Goal: Use online tool/utility: Utilize a website feature to perform a specific function

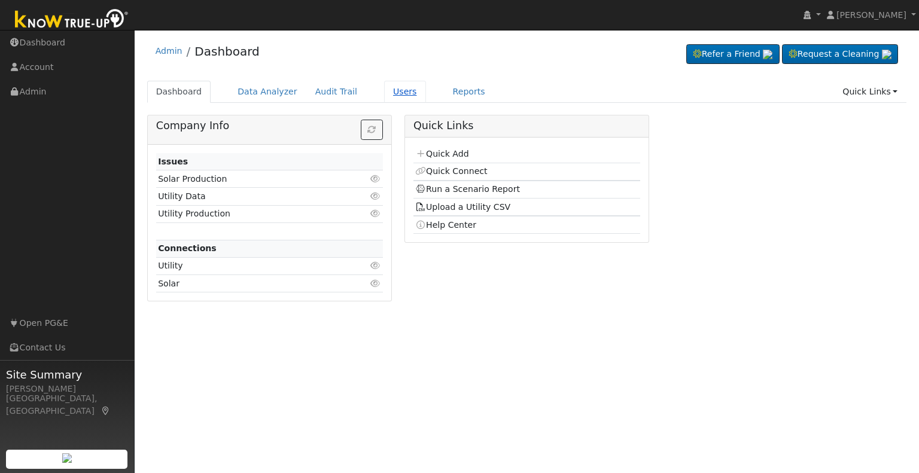
click at [384, 91] on link "Users" at bounding box center [405, 92] width 42 height 22
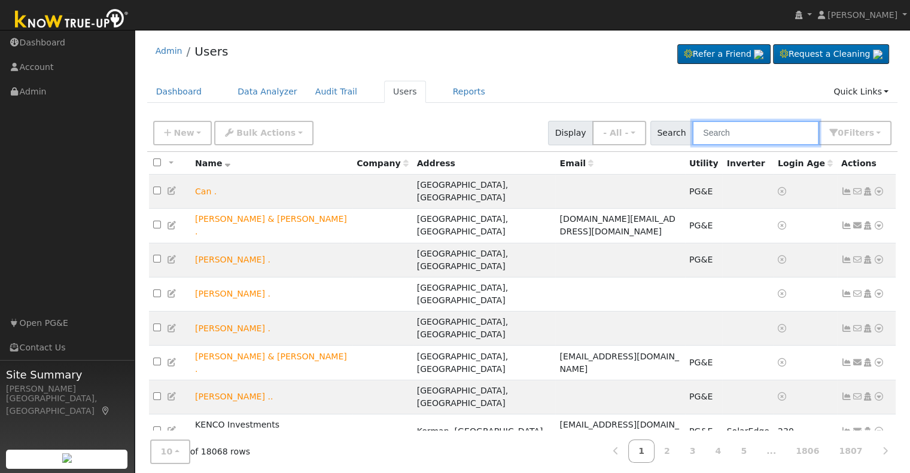
click at [740, 132] on input "text" at bounding box center [755, 133] width 127 height 25
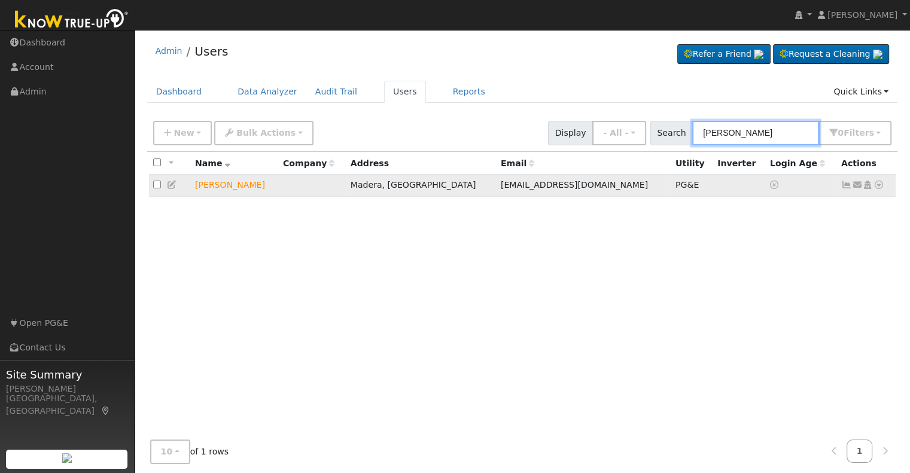
type input "[PERSON_NAME]"
click at [878, 189] on icon at bounding box center [878, 185] width 11 height 8
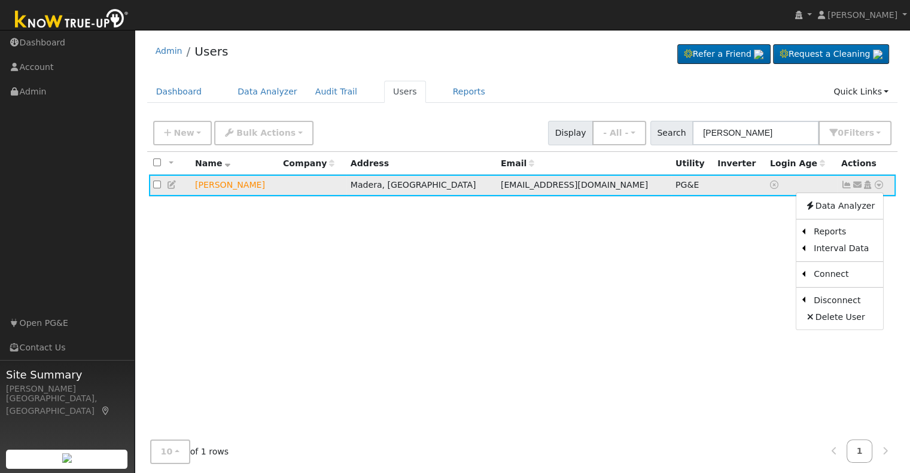
click at [844, 186] on icon at bounding box center [846, 185] width 11 height 8
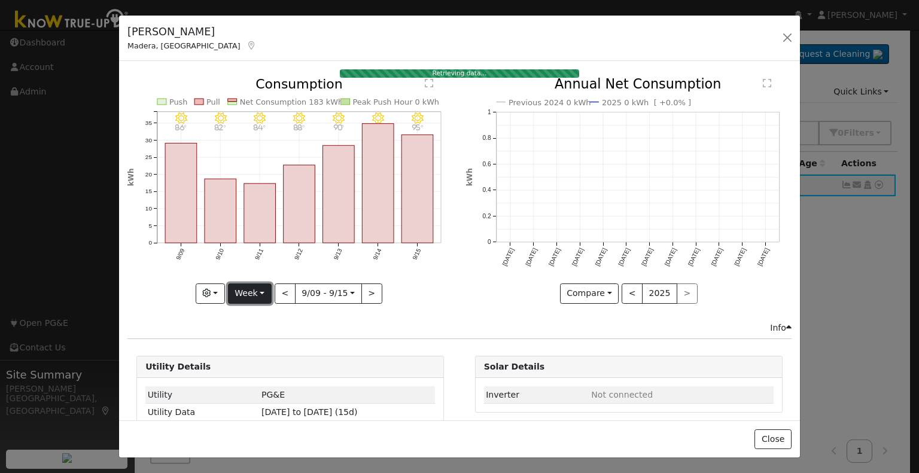
click at [257, 289] on button "Week" at bounding box center [250, 294] width 44 height 20
click at [268, 366] on link "Year" at bounding box center [269, 368] width 83 height 17
type input "[DATE]"
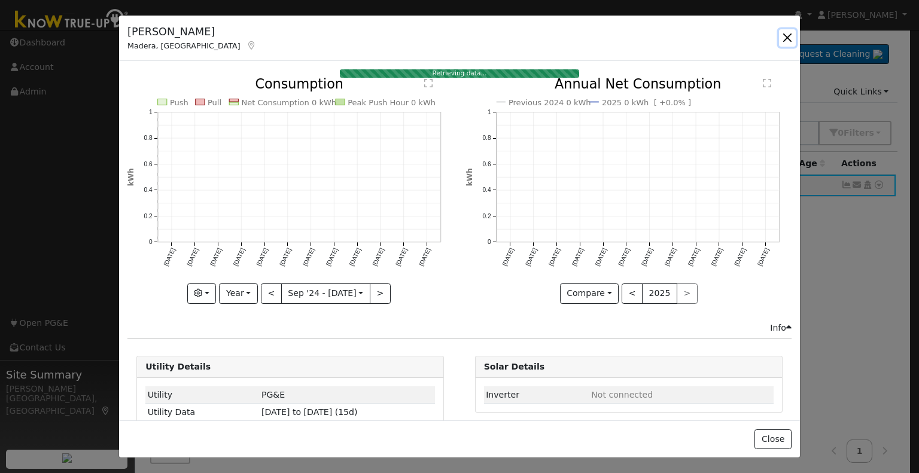
click at [787, 43] on button "button" at bounding box center [787, 37] width 17 height 17
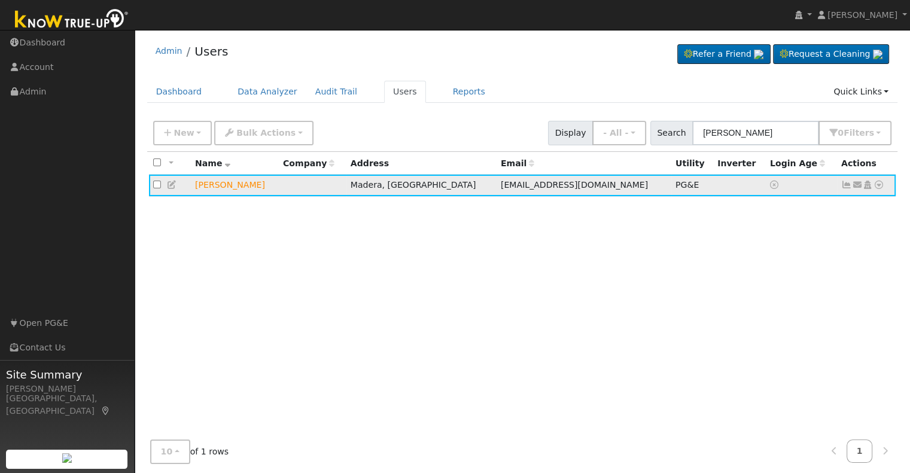
click at [845, 187] on icon at bounding box center [846, 185] width 11 height 8
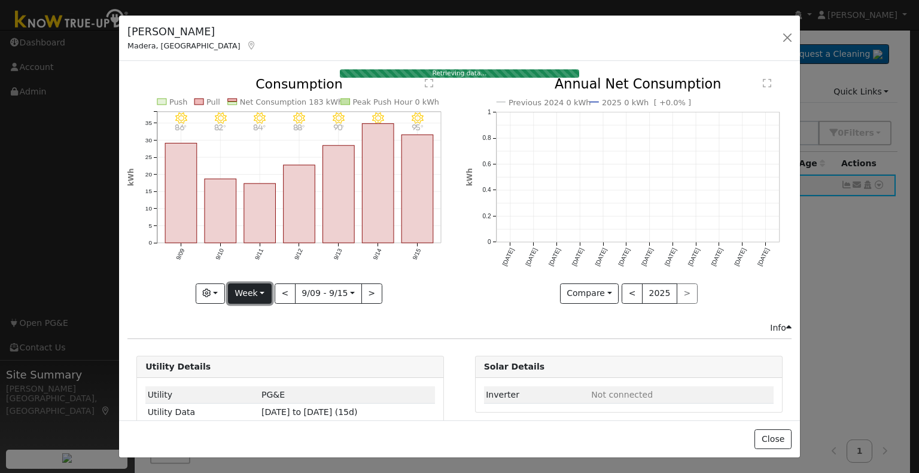
click at [263, 291] on button "Week" at bounding box center [250, 294] width 44 height 20
click at [258, 363] on link "Year" at bounding box center [269, 368] width 83 height 17
type input "[DATE]"
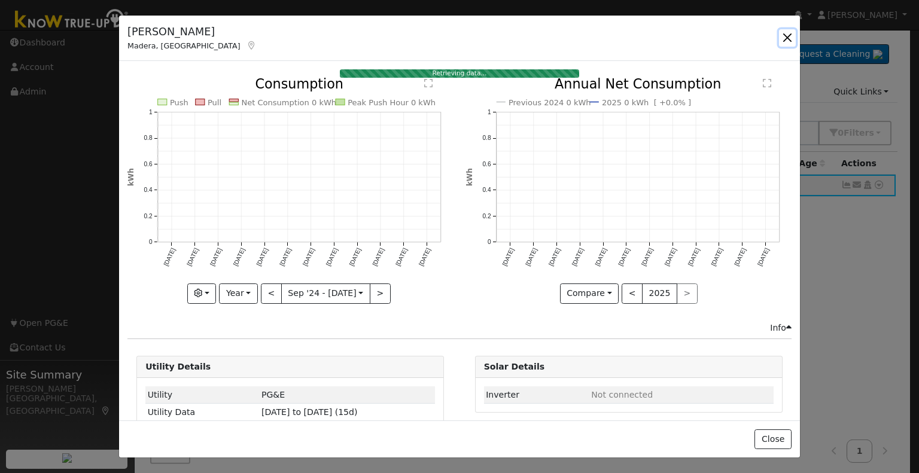
click at [790, 35] on button "button" at bounding box center [787, 37] width 17 height 17
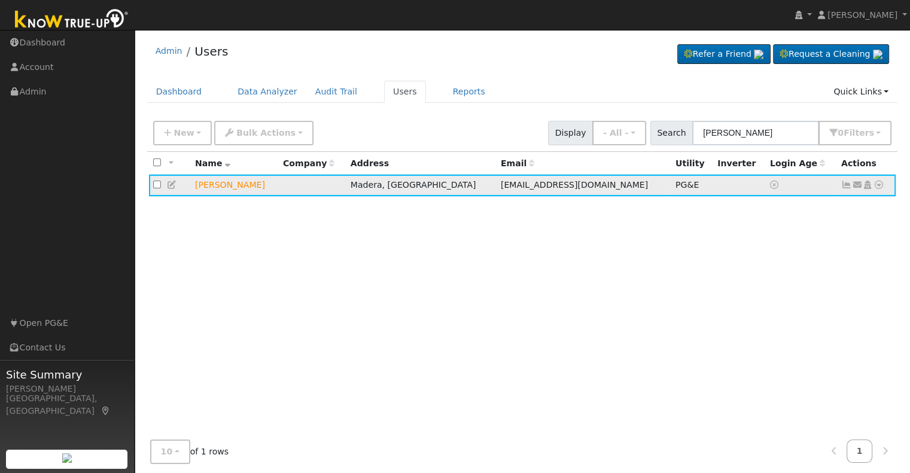
click at [609, 188] on td "[EMAIL_ADDRESS][DOMAIN_NAME]" at bounding box center [583, 186] width 175 height 22
click at [849, 188] on icon at bounding box center [846, 185] width 11 height 8
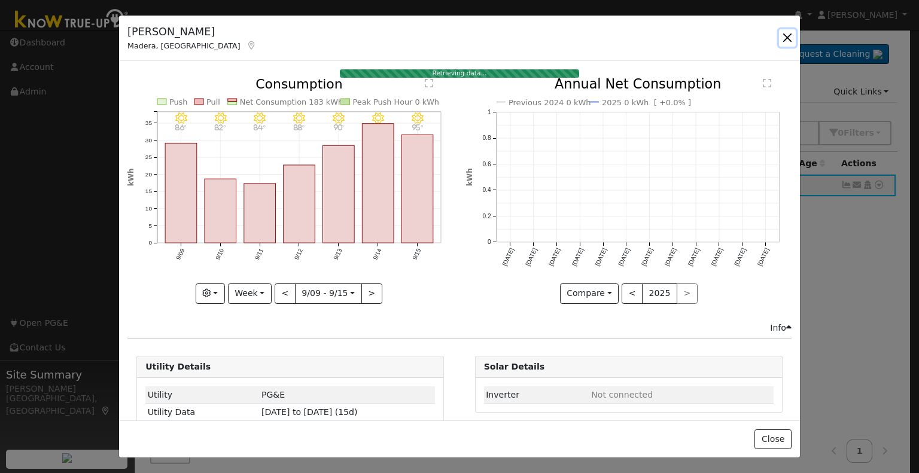
click at [787, 36] on button "button" at bounding box center [787, 37] width 17 height 17
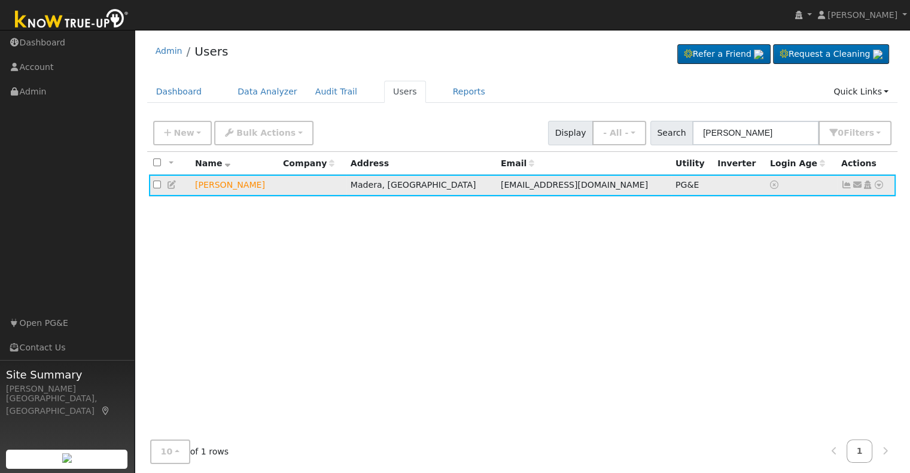
click at [880, 188] on icon at bounding box center [878, 185] width 11 height 8
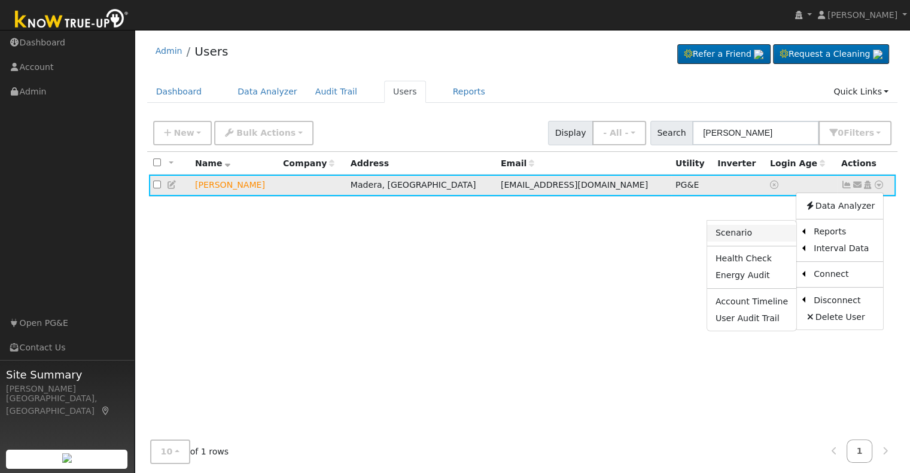
click at [763, 234] on link "Scenario" at bounding box center [751, 233] width 89 height 17
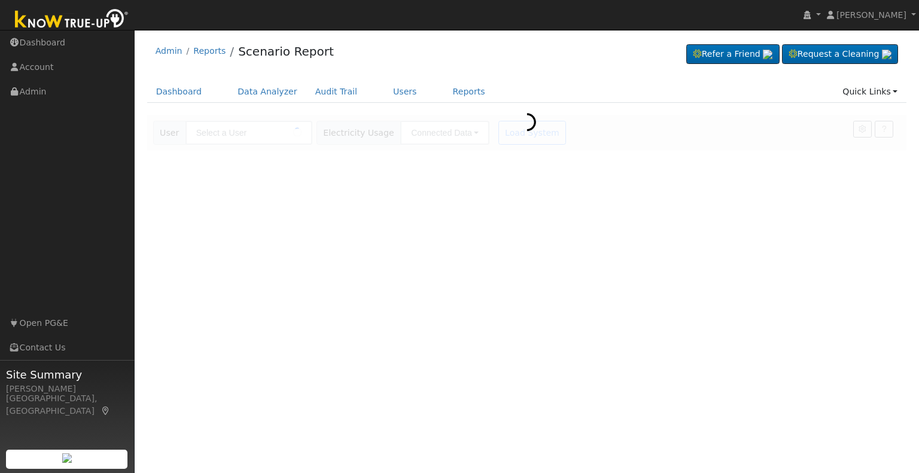
type input "[PERSON_NAME]"
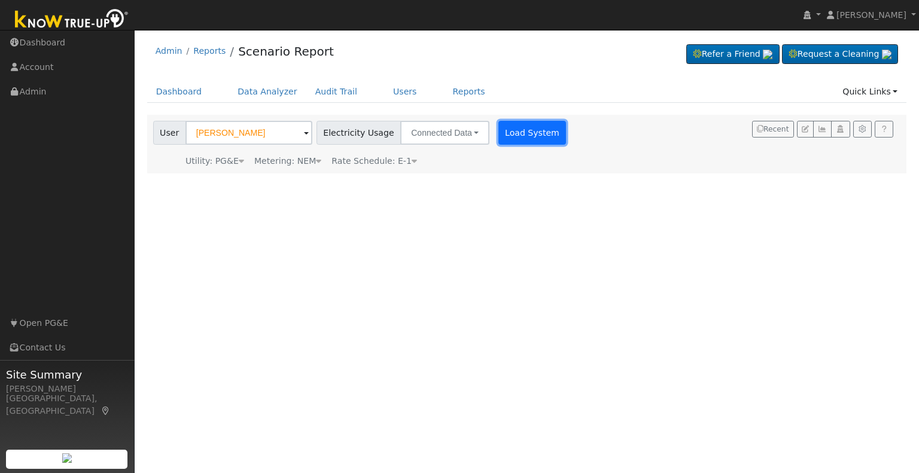
click at [514, 135] on button "Load System" at bounding box center [532, 133] width 68 height 24
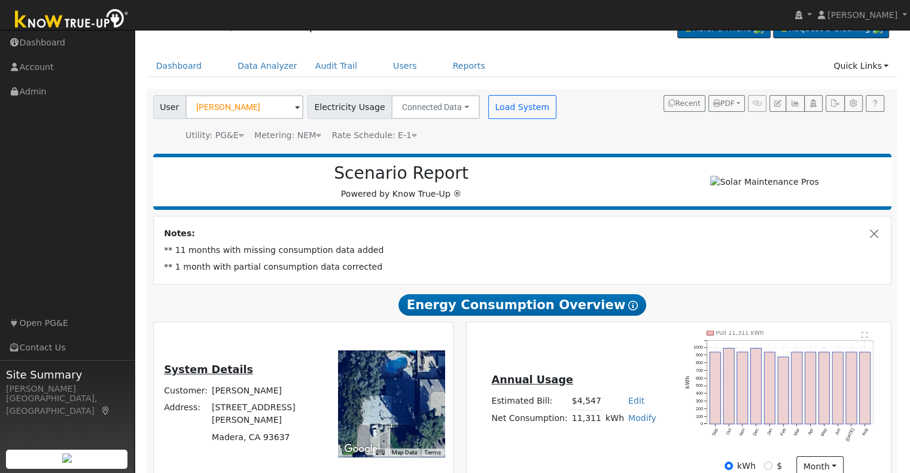
scroll to position [26, 0]
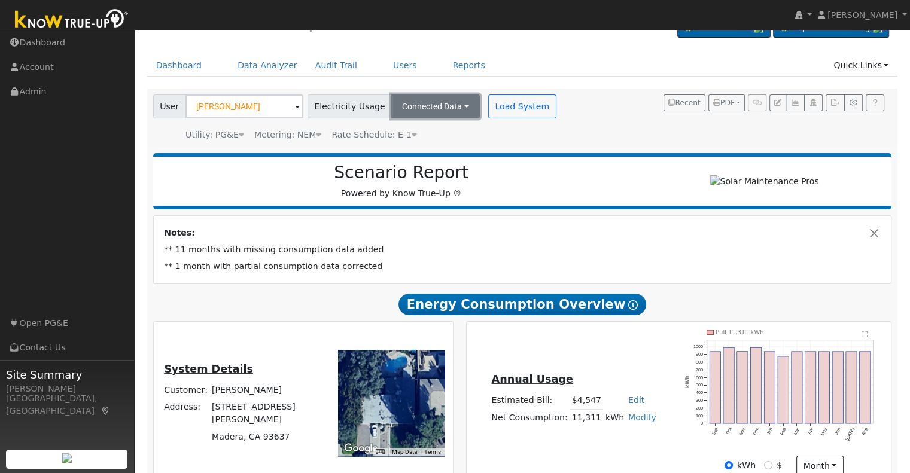
click at [448, 110] on button "Connected Data" at bounding box center [435, 107] width 89 height 24
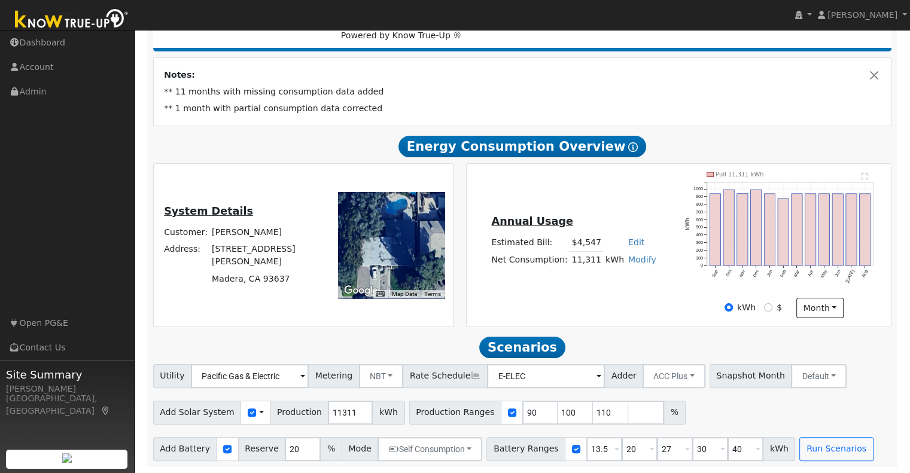
scroll to position [188, 0]
click at [501, 416] on div at bounding box center [512, 413] width 22 height 24
click at [508, 416] on input "checkbox" at bounding box center [512, 413] width 8 height 8
checkbox input "false"
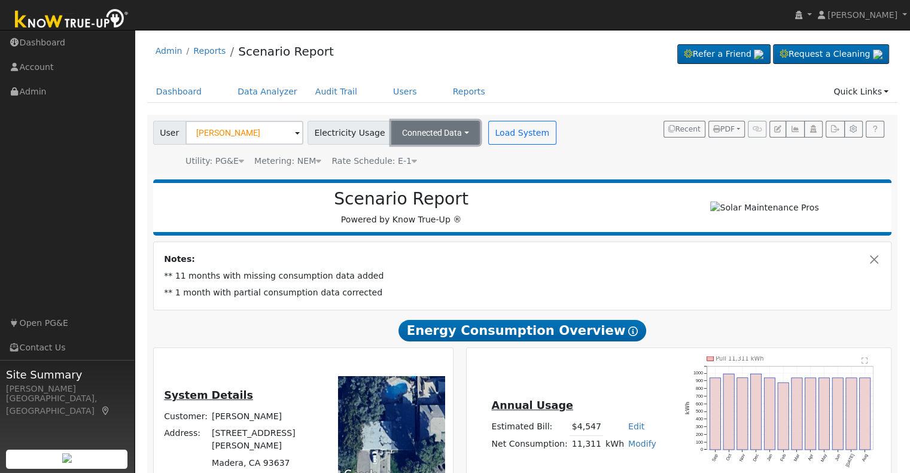
click at [447, 126] on button "Connected Data" at bounding box center [435, 133] width 89 height 24
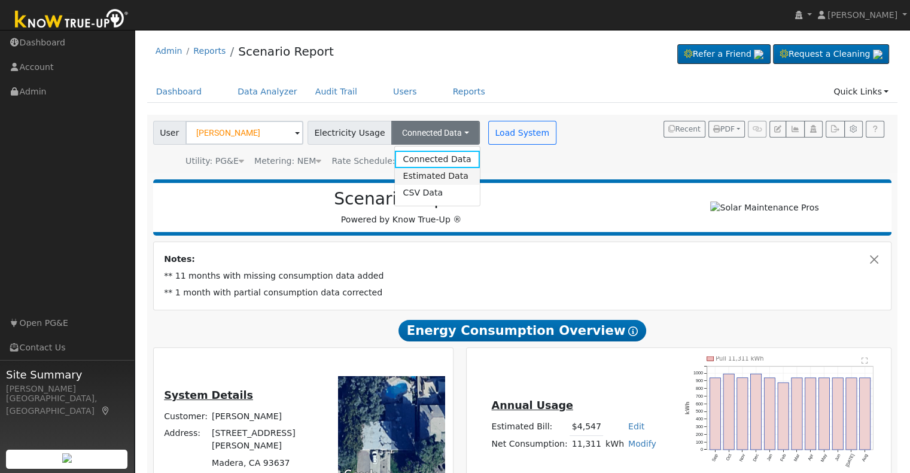
click at [422, 176] on link "Estimated Data" at bounding box center [436, 176] width 85 height 17
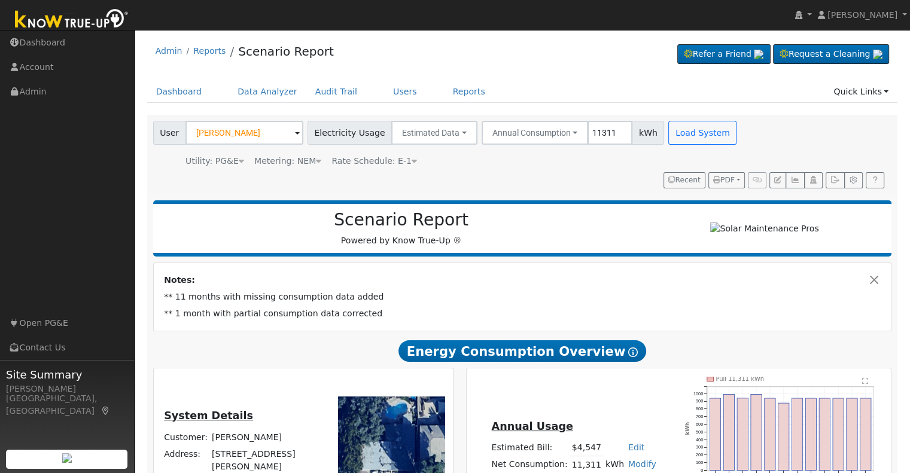
click at [587, 125] on input "11311" at bounding box center [609, 133] width 45 height 24
type input "10000"
click at [686, 139] on button "Load System" at bounding box center [702, 133] width 68 height 24
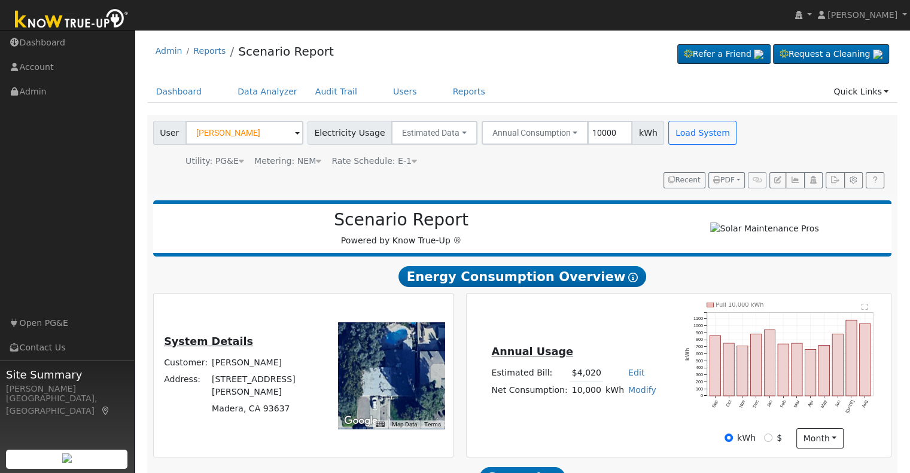
scroll to position [135, 0]
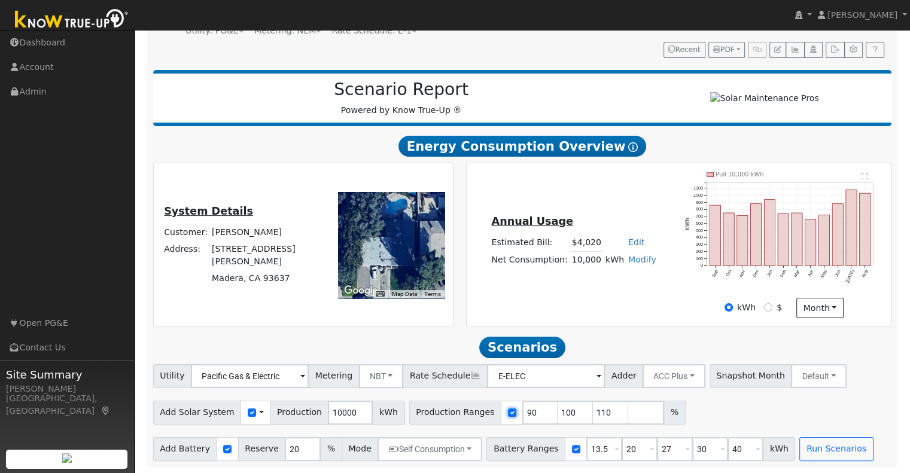
click at [508, 415] on input "checkbox" at bounding box center [512, 413] width 8 height 8
checkbox input "false"
click at [328, 414] on input "10000" at bounding box center [350, 413] width 45 height 24
type input "12000"
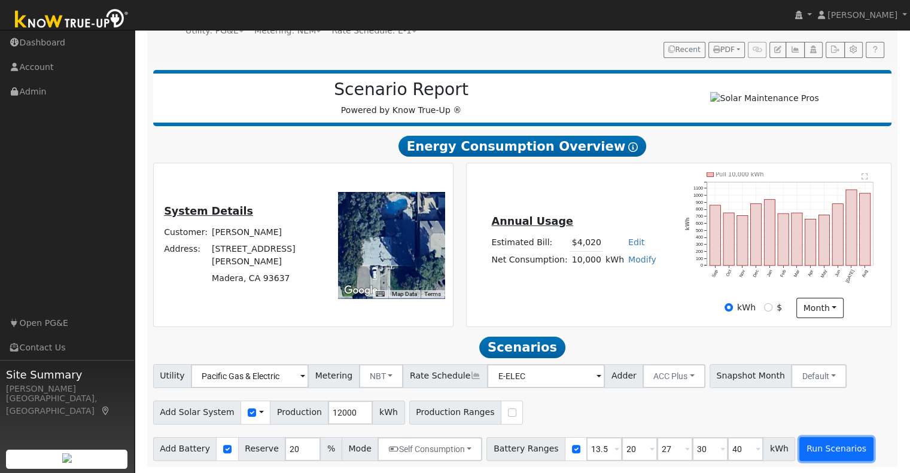
click at [811, 458] on button "Run Scenarios" at bounding box center [836, 449] width 74 height 24
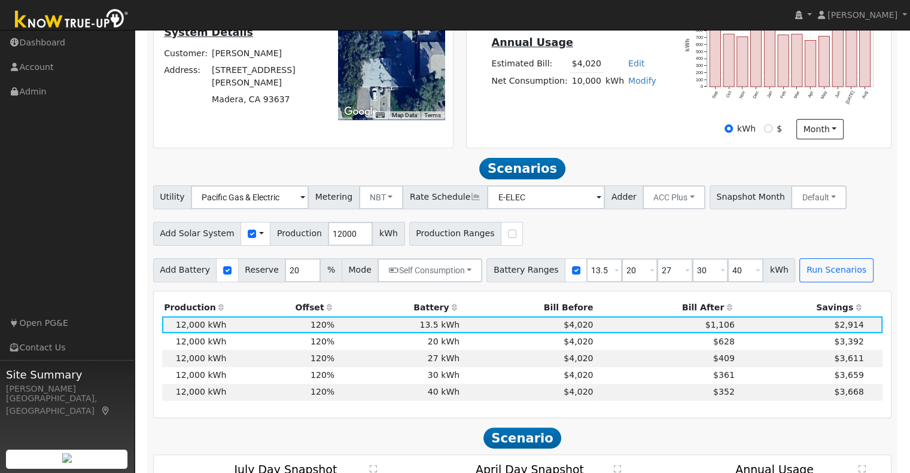
scroll to position [309, 0]
click at [457, 345] on td "20 kWh" at bounding box center [399, 342] width 125 height 17
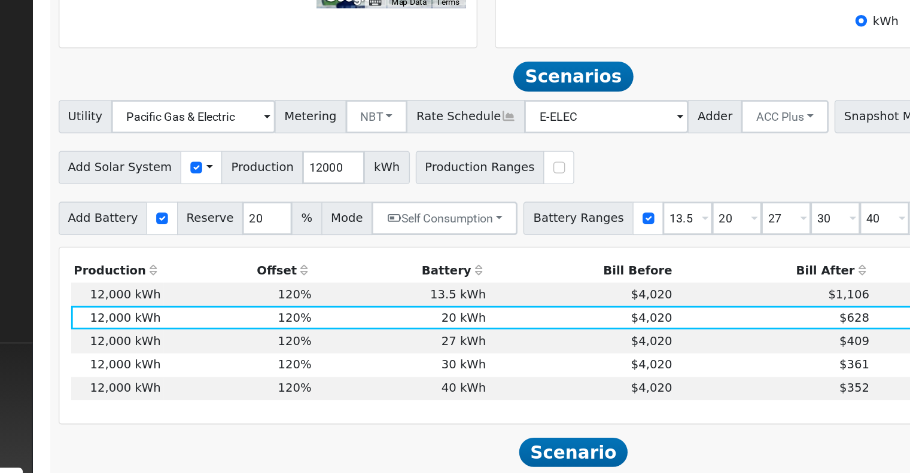
click at [441, 337] on td "20 kWh" at bounding box center [399, 342] width 125 height 17
click at [440, 331] on td "13.5 kWh" at bounding box center [399, 325] width 125 height 17
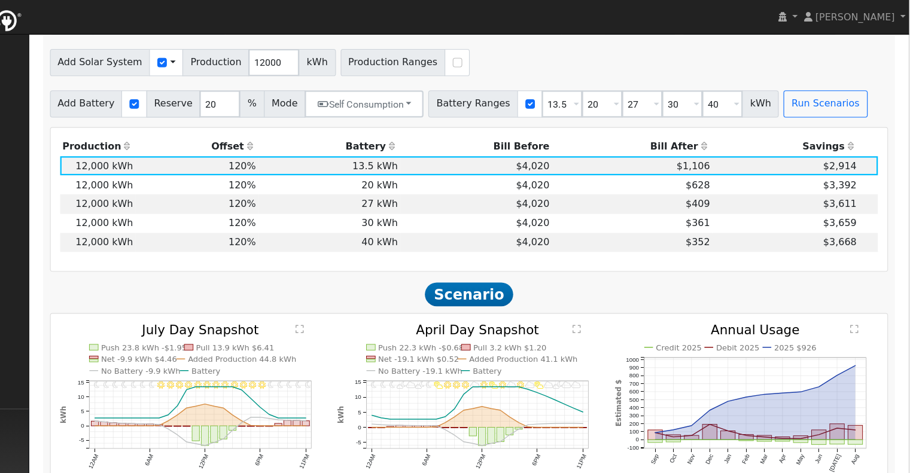
scroll to position [479, 0]
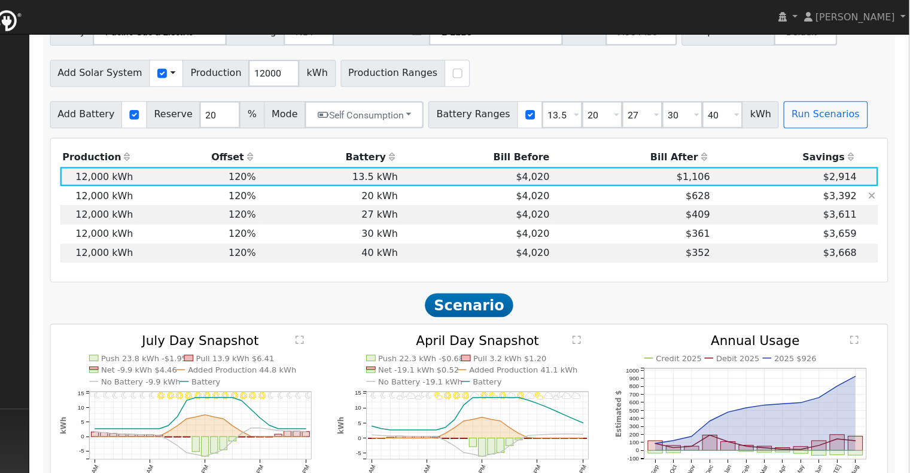
click at [432, 178] on td "20 kWh" at bounding box center [399, 172] width 125 height 17
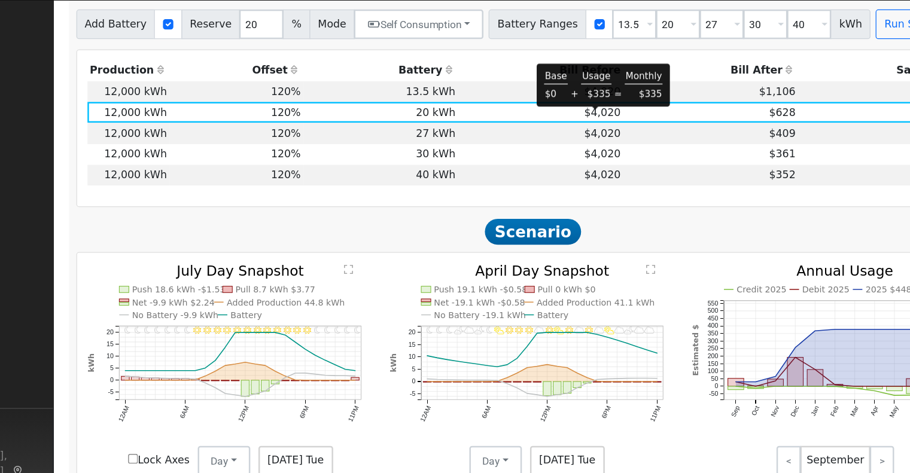
scroll to position [530, 0]
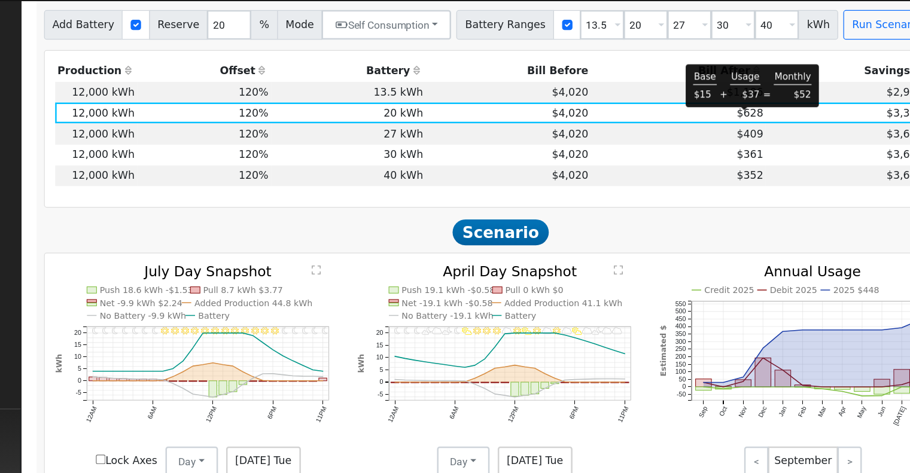
click at [722, 126] on span "$628" at bounding box center [724, 121] width 22 height 10
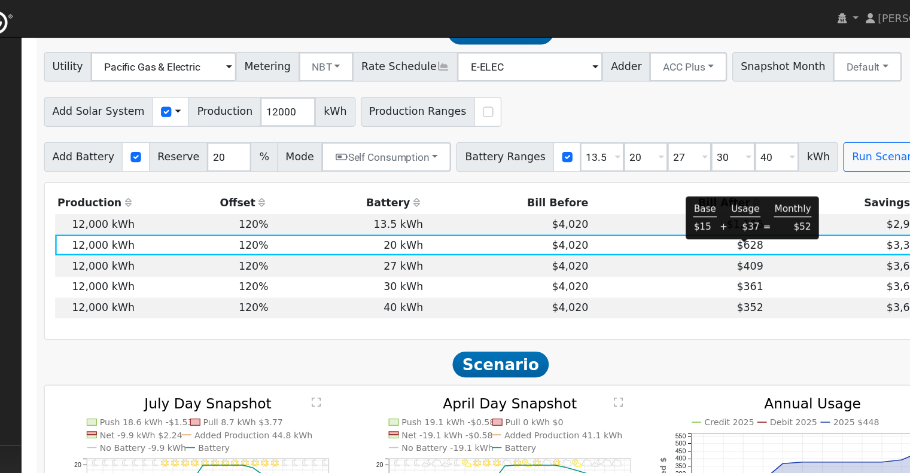
scroll to position [452, 0]
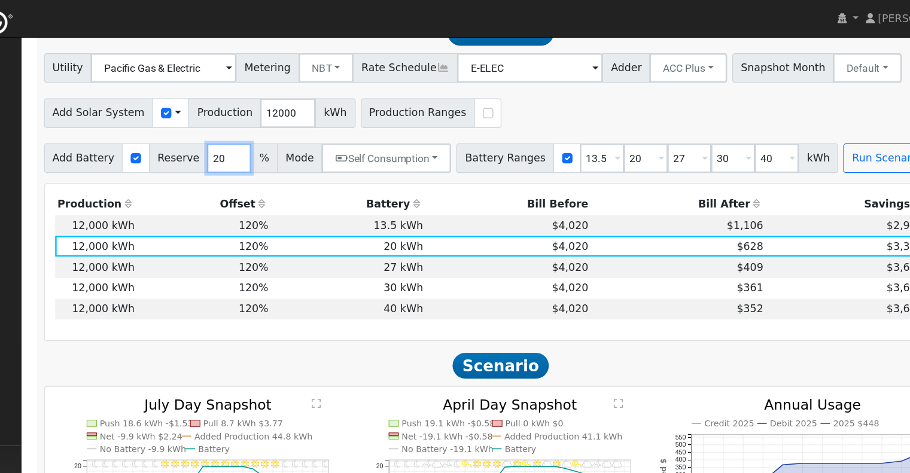
click at [285, 135] on input "20" at bounding box center [303, 128] width 36 height 24
type input "10"
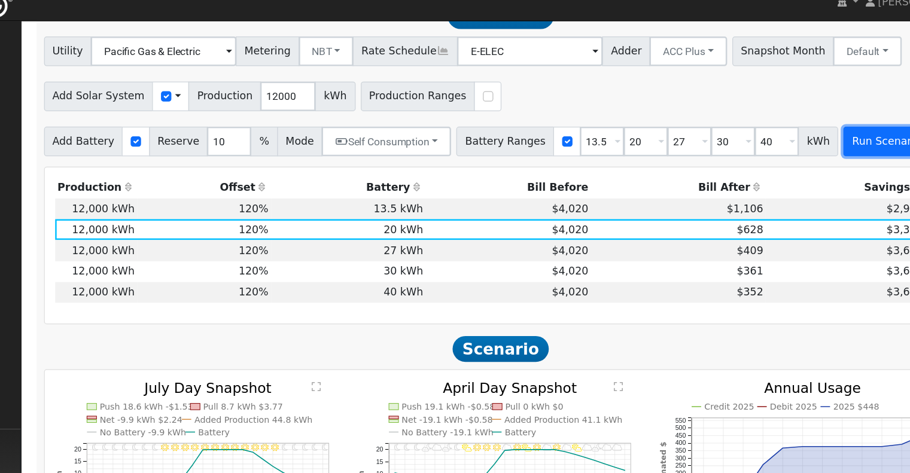
click at [799, 132] on button "Run Scenarios" at bounding box center [836, 128] width 74 height 24
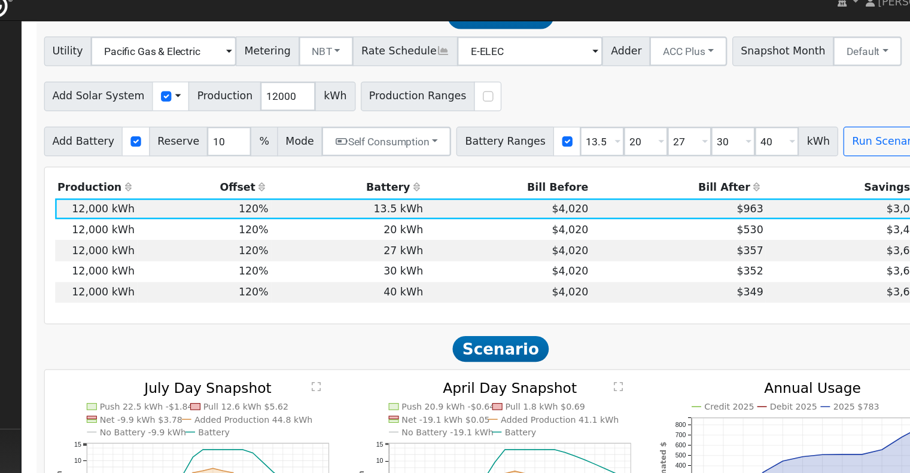
scroll to position [434, 0]
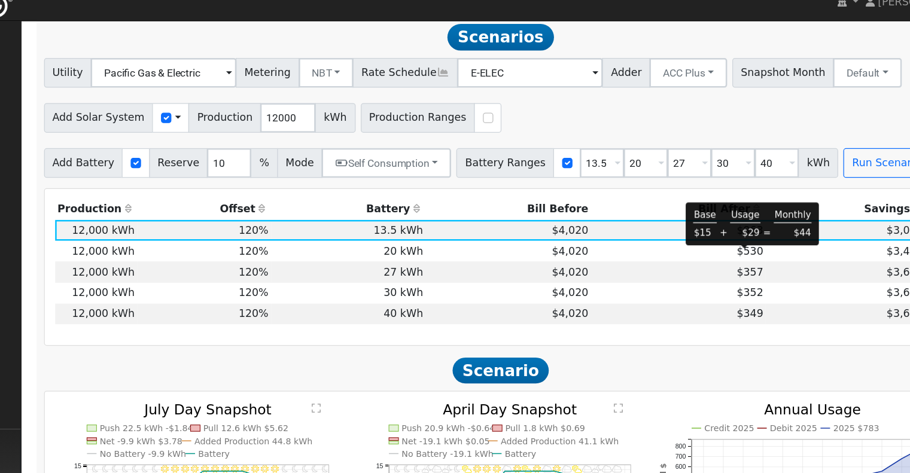
click at [718, 221] on span "$530" at bounding box center [724, 217] width 22 height 10
